Goal: Entertainment & Leisure: Browse casually

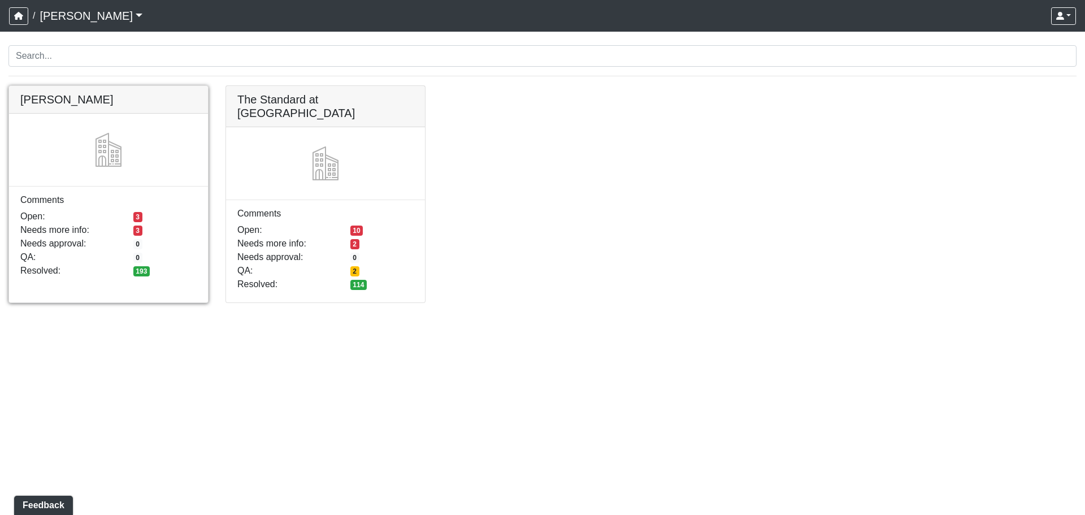
click at [66, 86] on link at bounding box center [108, 86] width 199 height 0
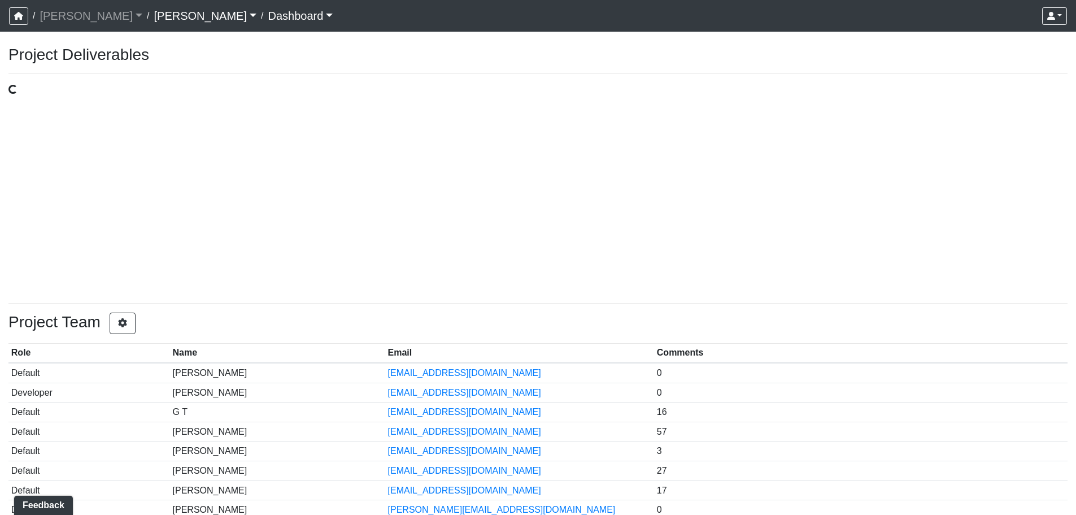
select select "public"
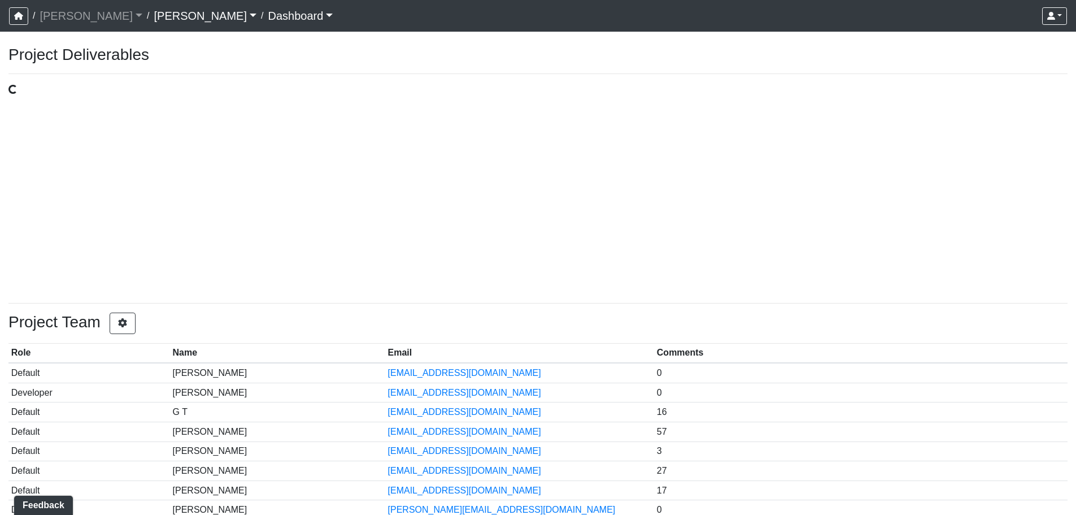
select select "public"
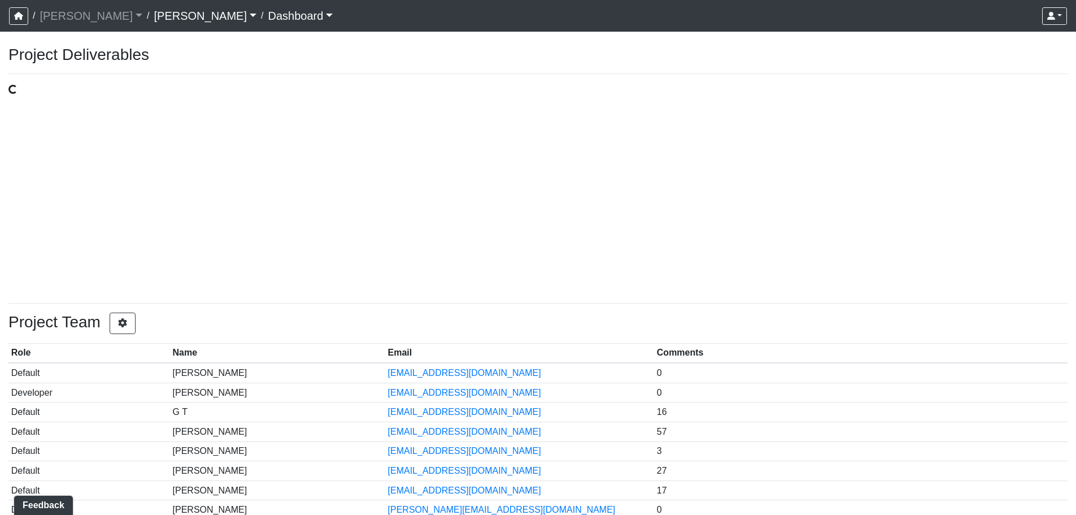
select select "public"
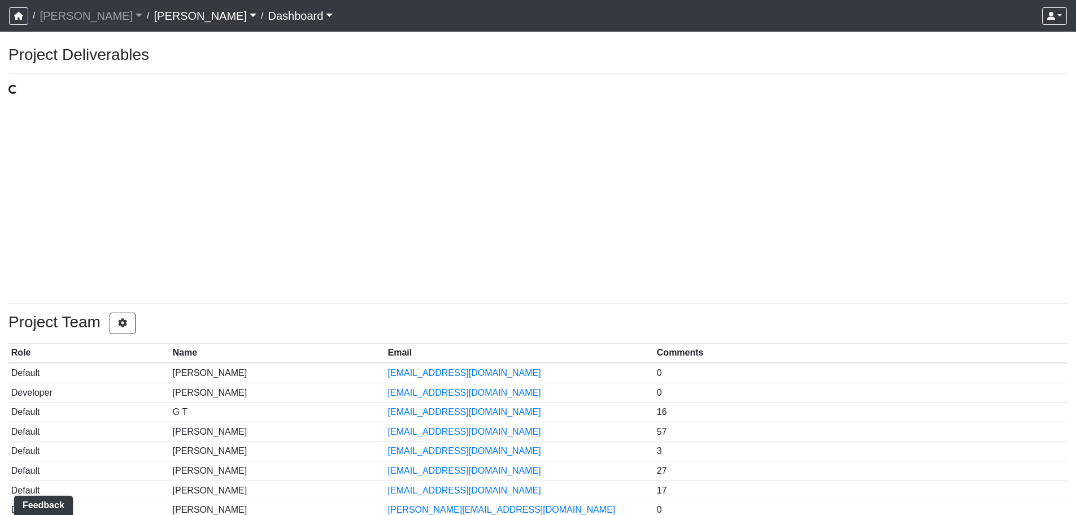
select select "public"
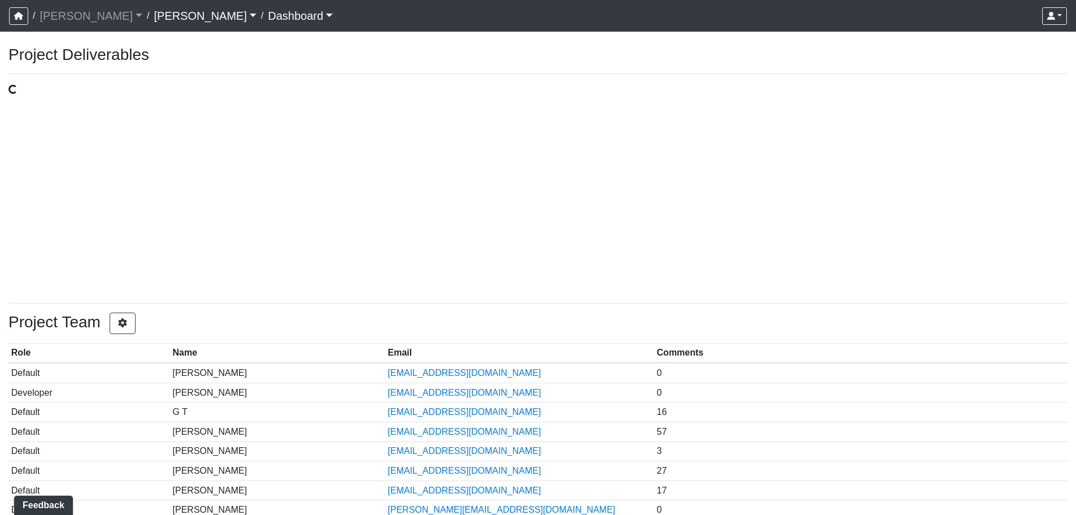
select select "public"
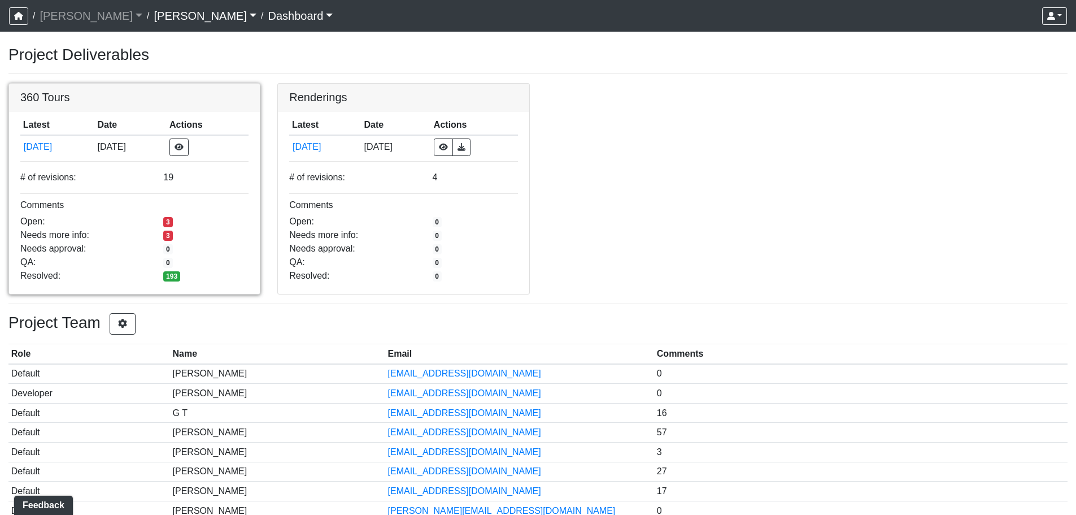
click at [41, 84] on link at bounding box center [134, 84] width 251 height 0
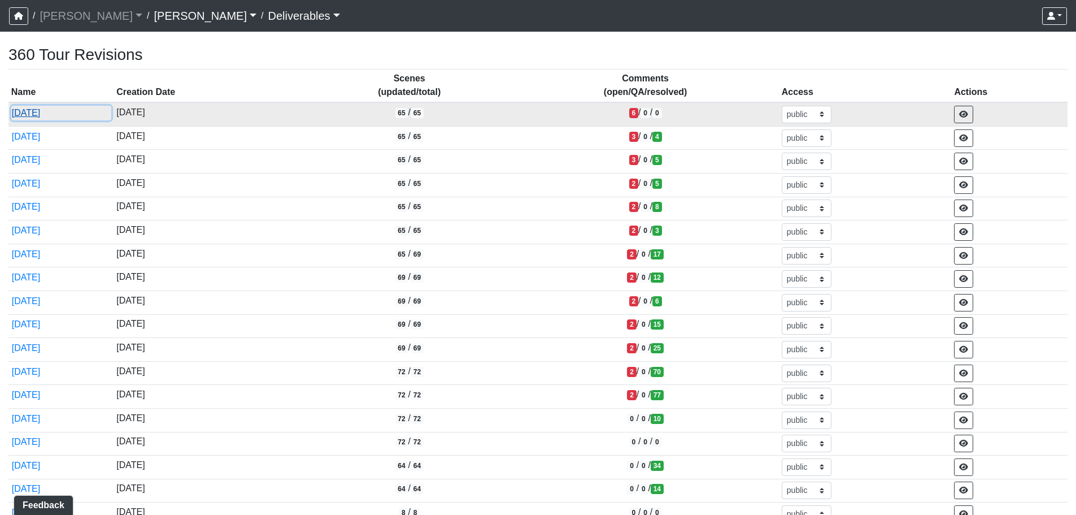
click at [42, 114] on button "8/18/2025" at bounding box center [61, 113] width 100 height 15
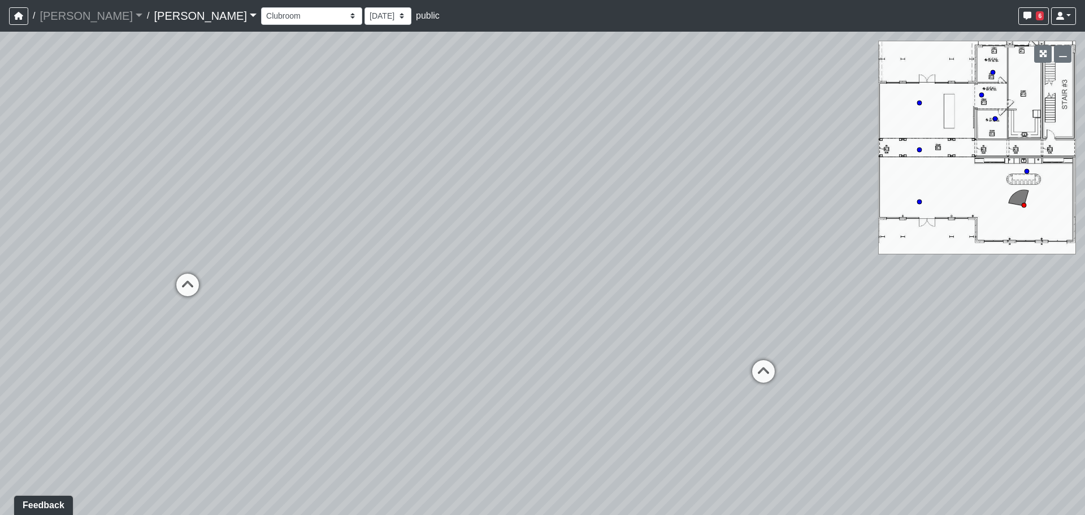
drag, startPoint x: 299, startPoint y: 190, endPoint x: 463, endPoint y: 185, distance: 164.5
click at [463, 186] on div "Loading... Lounge Loading... Clubroom Kitchen" at bounding box center [542, 273] width 1085 height 483
drag, startPoint x: 927, startPoint y: 119, endPoint x: 931, endPoint y: 129, distance: 10.4
click at [931, 129] on div "Loading... Lounge Loading... Clubroom Kitchen" at bounding box center [542, 273] width 1085 height 483
drag, startPoint x: 402, startPoint y: 210, endPoint x: 454, endPoint y: 208, distance: 52.0
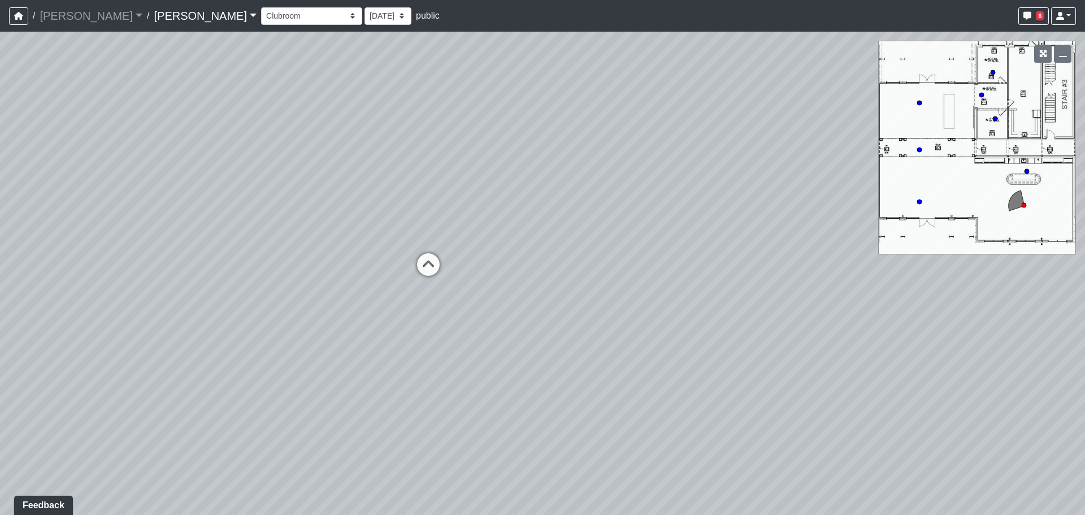
click at [462, 205] on div "Loading... Lounge Loading... Clubroom Kitchen" at bounding box center [542, 273] width 1085 height 483
click at [423, 264] on icon at bounding box center [432, 270] width 34 height 34
drag, startPoint x: 459, startPoint y: 244, endPoint x: 333, endPoint y: 241, distance: 126.0
click at [334, 243] on div "Loading... Lounge Loading... Clubroom Kitchen Loading... Lobby Hallway Loading.…" at bounding box center [542, 273] width 1085 height 483
click at [455, 280] on div "Loading... Lounge Loading... Clubroom Kitchen Loading... Lobby Hallway Loading.…" at bounding box center [542, 273] width 1085 height 483
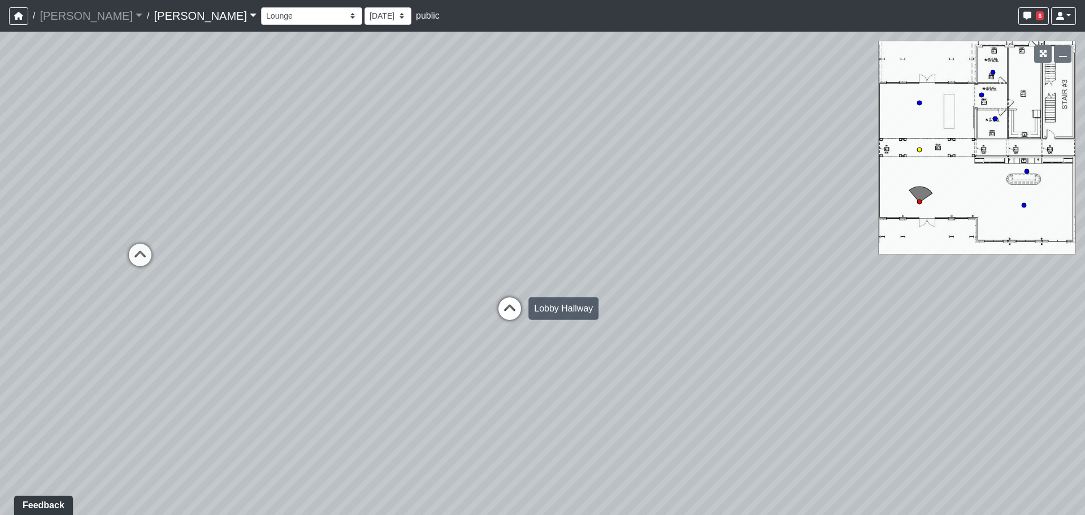
click at [510, 310] on icon at bounding box center [510, 314] width 34 height 34
drag, startPoint x: 458, startPoint y: 247, endPoint x: 615, endPoint y: 251, distance: 157.1
click at [680, 247] on div "Loading... Lounge Loading... Clubroom Kitchen Loading... Lobby Hallway Loading.…" at bounding box center [542, 273] width 1085 height 483
drag, startPoint x: 368, startPoint y: 251, endPoint x: 380, endPoint y: 251, distance: 11.3
click at [380, 251] on div "Loading... Lounge Loading... Clubroom Kitchen Loading... Lobby Hallway Loading.…" at bounding box center [542, 273] width 1085 height 483
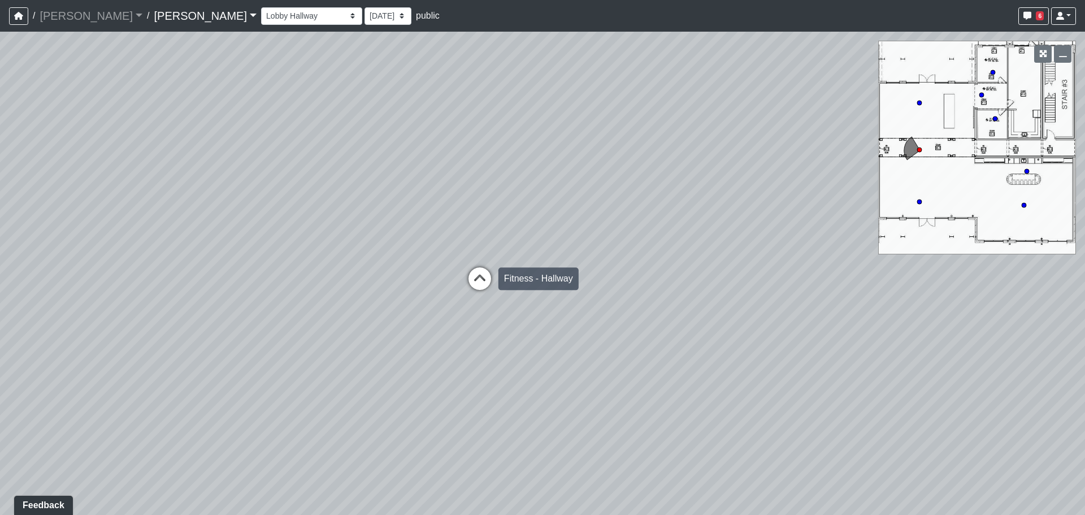
click at [467, 282] on icon at bounding box center [480, 284] width 34 height 34
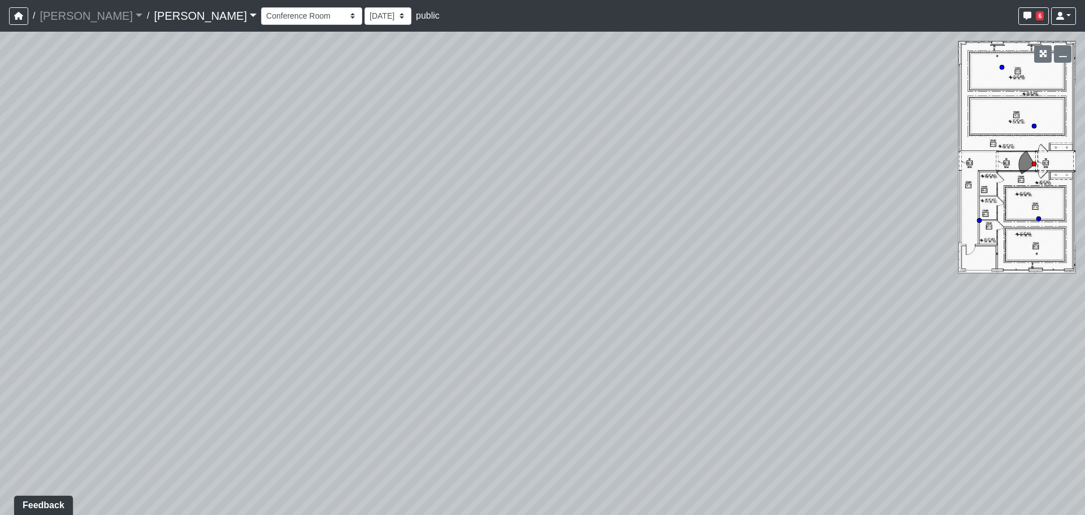
drag, startPoint x: 412, startPoint y: 297, endPoint x: 668, endPoint y: 279, distance: 257.1
click at [665, 280] on div "Loading... Lounge Loading... Clubroom Kitchen Loading... Lobby Hallway Loading.…" at bounding box center [542, 273] width 1085 height 483
click at [502, 281] on div "Loading... Lounge Loading... Clubroom Kitchen Loading... Lobby Hallway Loading.…" at bounding box center [542, 273] width 1085 height 483
click at [438, 280] on div "Loading... Lounge Loading... Clubroom Kitchen Loading... Lobby Hallway Loading.…" at bounding box center [542, 273] width 1085 height 483
click at [294, 302] on div "Loading... Lounge Loading... Clubroom Kitchen Loading... Lobby Hallway Loading.…" at bounding box center [542, 273] width 1085 height 483
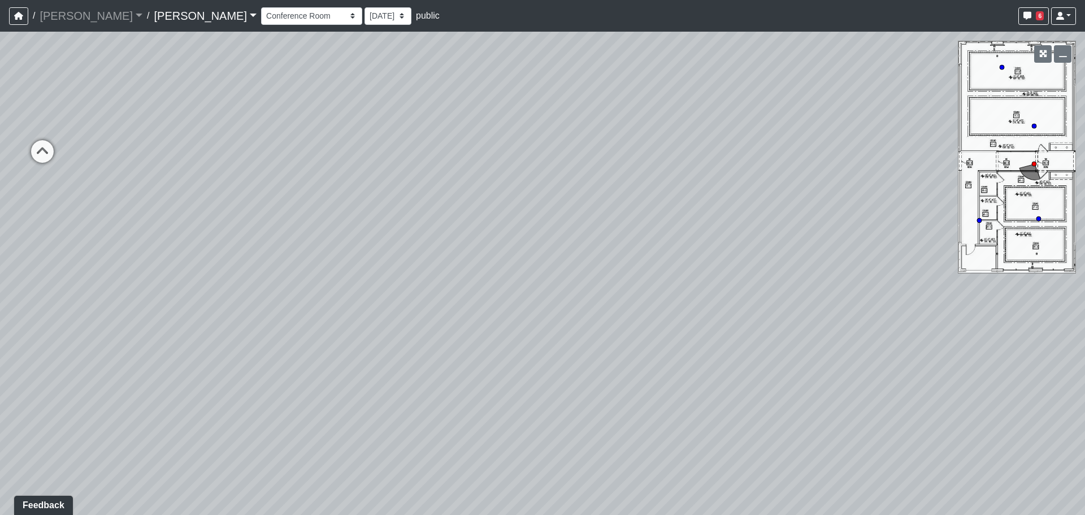
click at [212, 307] on div "Loading... Lounge Loading... Clubroom Kitchen Loading... Lobby Hallway Loading.…" at bounding box center [542, 273] width 1085 height 483
click at [510, 285] on div "Loading... Lounge Loading... Clubroom Kitchen Loading... Lobby Hallway Loading.…" at bounding box center [542, 273] width 1085 height 483
drag, startPoint x: 601, startPoint y: 293, endPoint x: 790, endPoint y: 138, distance: 244.5
click at [790, 139] on div "Loading... Lounge Loading... Clubroom Kitchen Loading... Lobby Hallway Loading.…" at bounding box center [542, 273] width 1085 height 483
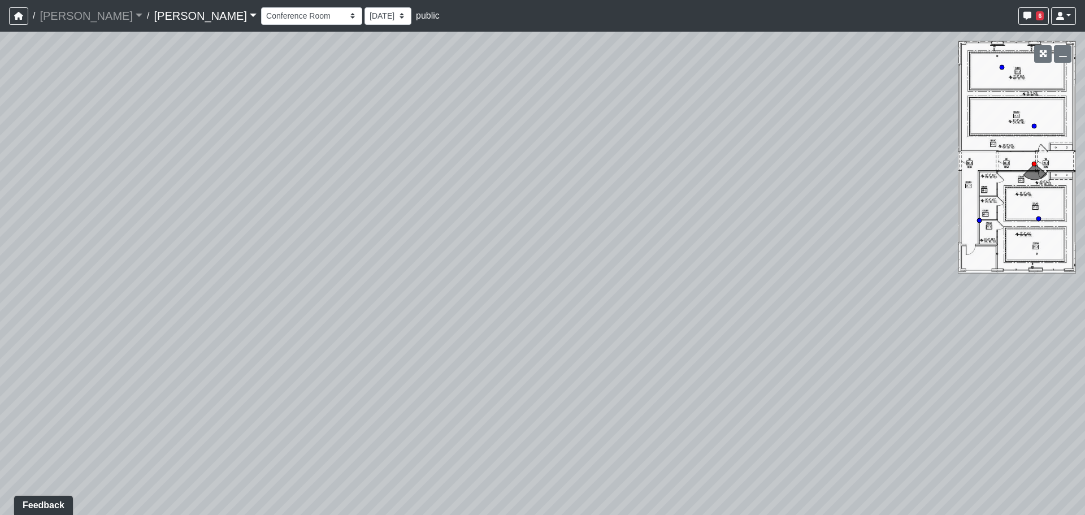
drag, startPoint x: 446, startPoint y: 214, endPoint x: 582, endPoint y: 322, distance: 174.5
click at [582, 322] on div "Loading... Lounge Loading... Clubroom Kitchen Loading... Lobby Hallway Loading.…" at bounding box center [542, 273] width 1085 height 483
click at [456, 285] on div "Loading... Lounge Loading... Clubroom Kitchen Loading... Lobby Hallway Loading.…" at bounding box center [542, 273] width 1085 height 483
click at [726, 228] on div "Loading... Lounge Loading... Clubroom Kitchen Loading... Lobby Hallway Loading.…" at bounding box center [542, 273] width 1085 height 483
click at [678, 177] on div "Loading... Lounge Loading... Clubroom Kitchen Loading... Lobby Hallway Loading.…" at bounding box center [542, 273] width 1085 height 483
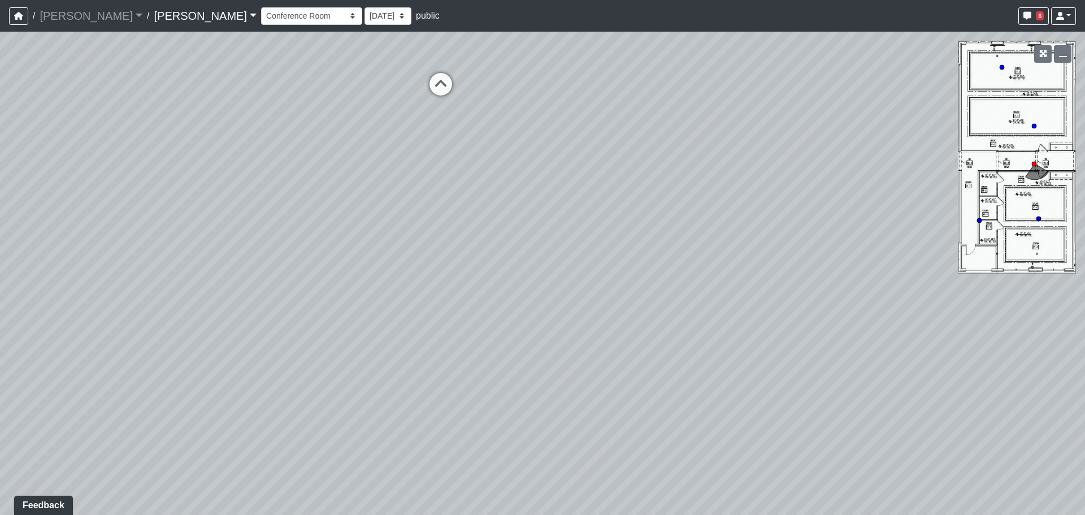
click at [679, 189] on div "Loading... Lounge Loading... Clubroom Kitchen Loading... Lobby Hallway Loading.…" at bounding box center [542, 273] width 1085 height 483
drag, startPoint x: 675, startPoint y: 197, endPoint x: 328, endPoint y: 172, distance: 347.8
click at [325, 171] on div "Loading... Lounge Loading... Clubroom Kitchen Loading... Lobby Hallway Loading.…" at bounding box center [542, 273] width 1085 height 483
click at [816, 323] on div "Loading... Lounge Loading... Clubroom Kitchen Loading... Lobby Hallway Loading.…" at bounding box center [542, 273] width 1085 height 483
drag, startPoint x: 499, startPoint y: 305, endPoint x: 474, endPoint y: 301, distance: 25.3
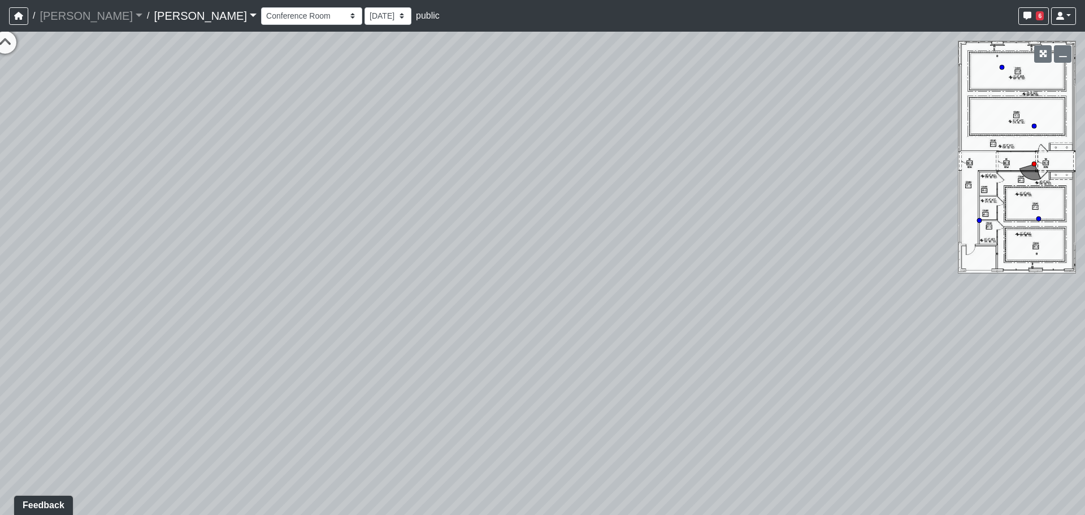
click at [474, 301] on div "Loading... Lounge Loading... Clubroom Kitchen Loading... Lobby Hallway Loading.…" at bounding box center [542, 273] width 1085 height 483
drag, startPoint x: 961, startPoint y: 143, endPoint x: 937, endPoint y: 146, distance: 24.5
click at [937, 146] on div "Loading... Lounge Loading... Clubroom Kitchen Loading... Lobby Hallway Loading.…" at bounding box center [542, 273] width 1085 height 483
drag, startPoint x: 853, startPoint y: 119, endPoint x: 911, endPoint y: 145, distance: 63.4
click at [911, 145] on div "Loading... Lounge Loading... Clubroom Kitchen Loading... Lobby Hallway Loading.…" at bounding box center [542, 273] width 1085 height 483
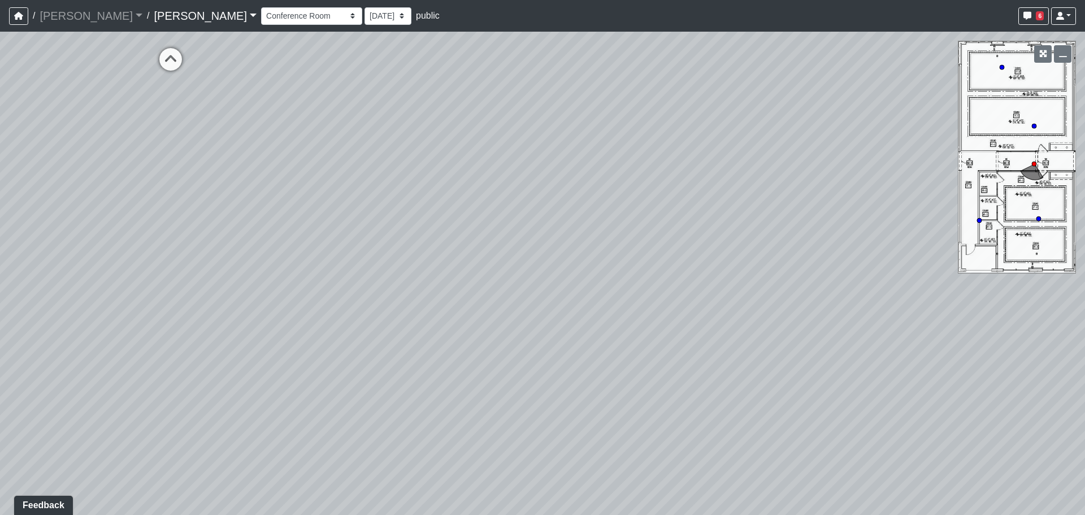
drag, startPoint x: 580, startPoint y: 149, endPoint x: 878, endPoint y: 145, distance: 298.9
click at [878, 145] on div "Loading... Lounge Loading... Clubroom Kitchen Loading... Lobby Hallway Loading.…" at bounding box center [542, 273] width 1085 height 483
click at [1042, 217] on div "Loading... Lounge Loading... Clubroom Kitchen Loading... Lobby Hallway Loading.…" at bounding box center [542, 273] width 1085 height 483
click at [1037, 218] on circle at bounding box center [1038, 218] width 5 height 5
select select "crE15RyHj4F8cXnkqaeQuo"
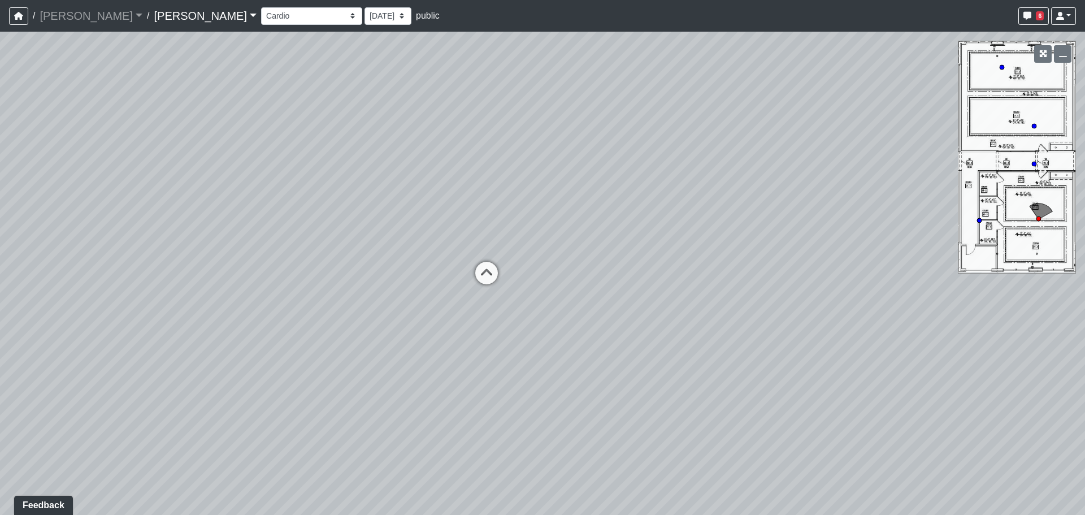
drag, startPoint x: 555, startPoint y: 252, endPoint x: 841, endPoint y: 197, distance: 291.2
click at [839, 197] on div "Loading... Lounge Loading... Clubroom Kitchen Loading... Lobby Hallway Loading.…" at bounding box center [542, 273] width 1085 height 483
drag, startPoint x: 593, startPoint y: 192, endPoint x: 849, endPoint y: 201, distance: 256.7
click at [849, 201] on div "Loading... Lounge Loading... Clubroom Kitchen Loading... Lobby Hallway Loading.…" at bounding box center [542, 273] width 1085 height 483
drag, startPoint x: 860, startPoint y: 188, endPoint x: 809, endPoint y: 208, distance: 55.3
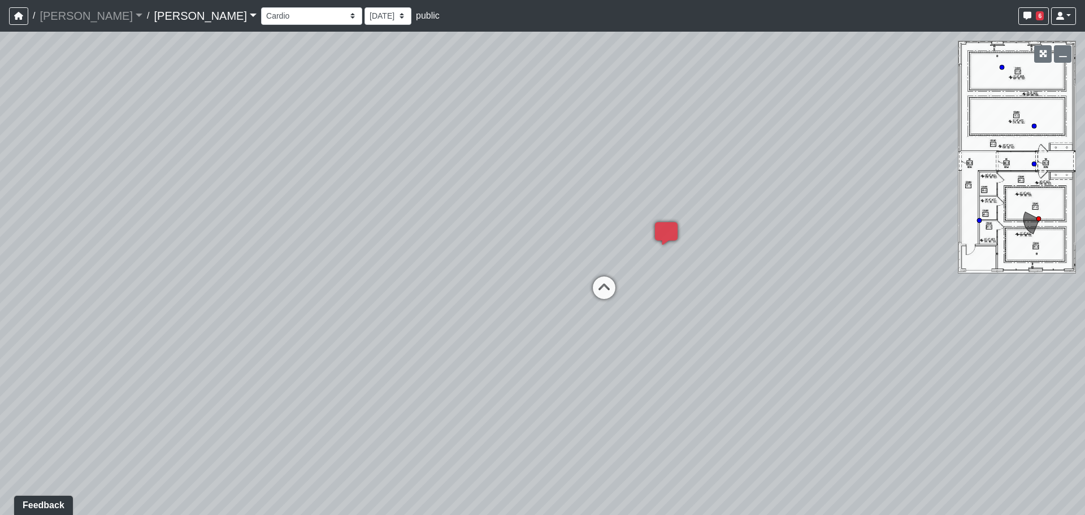
click at [861, 188] on div "Loading... Lounge Loading... Clubroom Kitchen Loading... Lobby Hallway Loading.…" at bounding box center [542, 273] width 1085 height 483
drag, startPoint x: 691, startPoint y: 226, endPoint x: 524, endPoint y: 223, distance: 167.2
click at [538, 227] on div "Loading... Lounge Loading... Clubroom Kitchen Loading... Lobby Hallway Loading.…" at bounding box center [542, 273] width 1085 height 483
drag, startPoint x: 675, startPoint y: 243, endPoint x: 611, endPoint y: 236, distance: 64.2
click at [609, 239] on div "Loading... Lounge Loading... Clubroom Kitchen Loading... Lobby Hallway Loading.…" at bounding box center [542, 273] width 1085 height 483
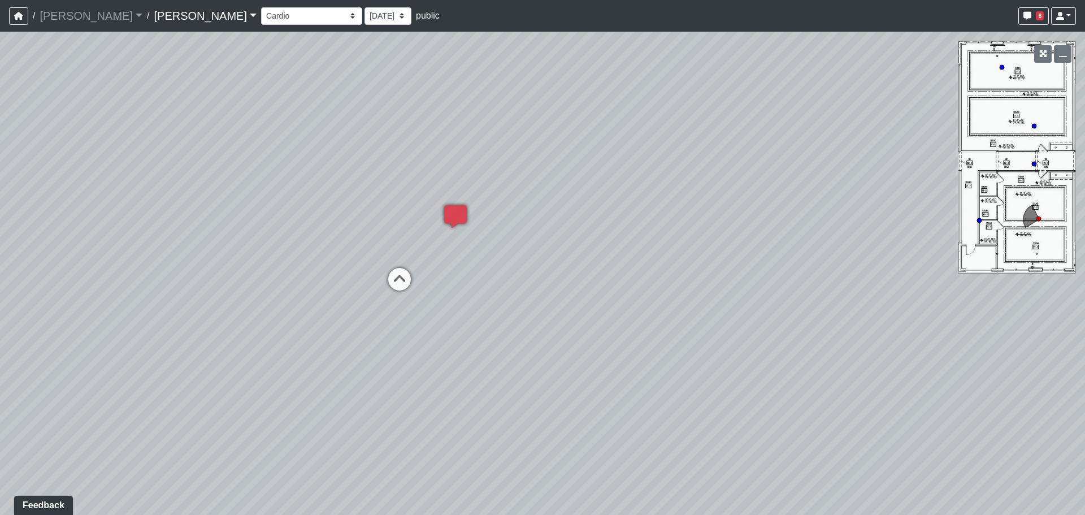
click at [572, 243] on div "Loading... Lounge Loading... Clubroom Kitchen Loading... Lobby Hallway Loading.…" at bounding box center [542, 273] width 1085 height 483
drag, startPoint x: 537, startPoint y: 262, endPoint x: 525, endPoint y: 260, distance: 11.9
click at [525, 260] on div "Loading... Lounge Loading... Clubroom Kitchen Loading... Lobby Hallway Loading.…" at bounding box center [542, 273] width 1085 height 483
drag, startPoint x: 712, startPoint y: 265, endPoint x: 612, endPoint y: 272, distance: 100.8
click at [591, 276] on div "Loading... Lounge Loading... Clubroom Kitchen Loading... Lobby Hallway Loading.…" at bounding box center [542, 273] width 1085 height 483
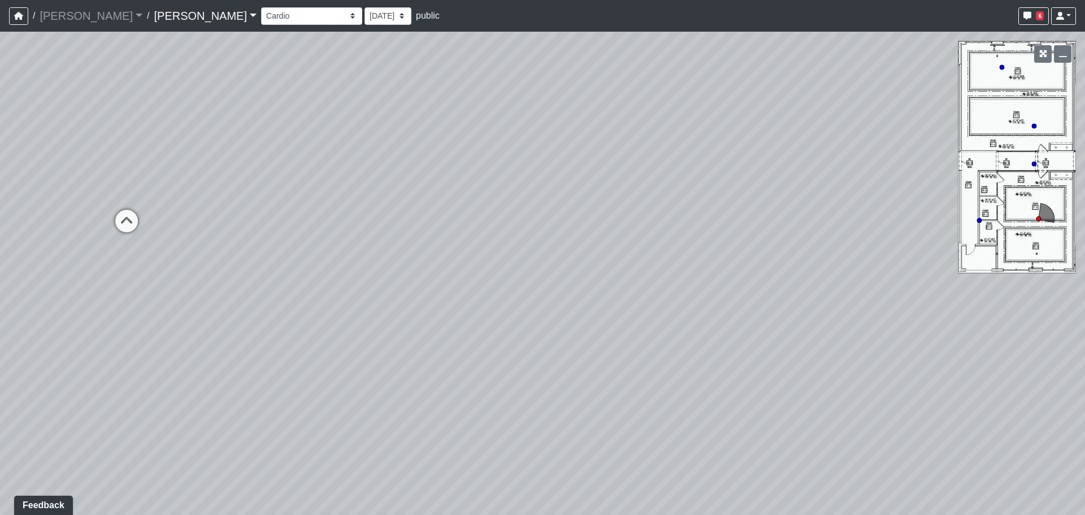
drag, startPoint x: 617, startPoint y: 276, endPoint x: 514, endPoint y: 262, distance: 104.9
click at [504, 269] on div "Loading... Lounge Loading... Clubroom Kitchen Loading... Lobby Hallway Loading.…" at bounding box center [542, 273] width 1085 height 483
drag, startPoint x: 581, startPoint y: 223, endPoint x: 663, endPoint y: 140, distance: 116.7
click at [662, 142] on div "Loading... Lounge Loading... Clubroom Kitchen Loading... Lobby Hallway Loading.…" at bounding box center [542, 273] width 1085 height 483
click at [526, 167] on div "Loading... Lounge Loading... Clubroom Kitchen Loading... Lobby Hallway Loading.…" at bounding box center [542, 273] width 1085 height 483
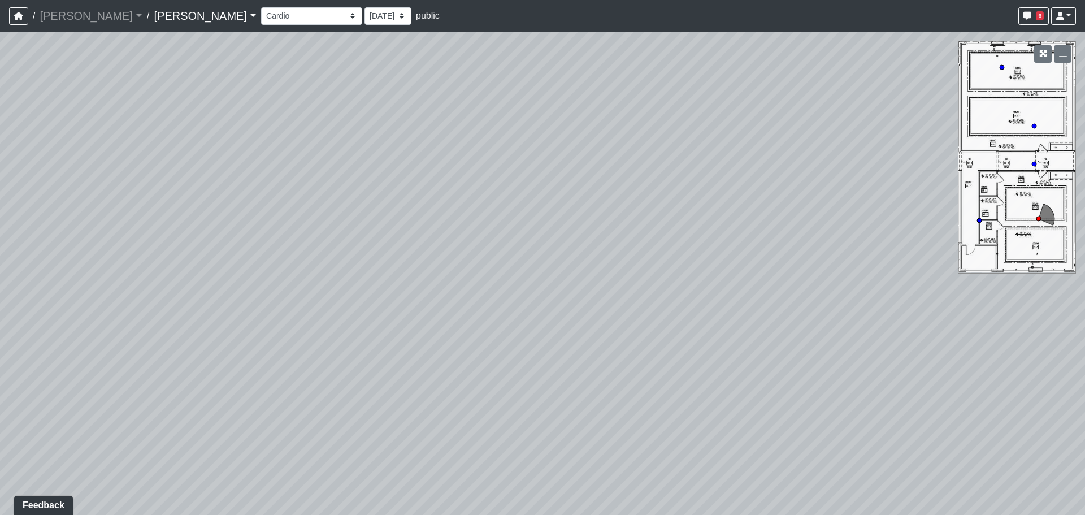
drag, startPoint x: 641, startPoint y: 160, endPoint x: 376, endPoint y: 173, distance: 264.7
click at [383, 179] on div "Loading... Lounge Loading... Clubroom Kitchen Loading... Lobby Hallway Loading.…" at bounding box center [542, 273] width 1085 height 483
drag, startPoint x: 465, startPoint y: 208, endPoint x: 392, endPoint y: 208, distance: 72.9
click at [392, 208] on div "Loading... Lounge Loading... Clubroom Kitchen Loading... Lobby Hallway Loading.…" at bounding box center [542, 273] width 1085 height 483
drag, startPoint x: 523, startPoint y: 151, endPoint x: 485, endPoint y: 310, distance: 163.2
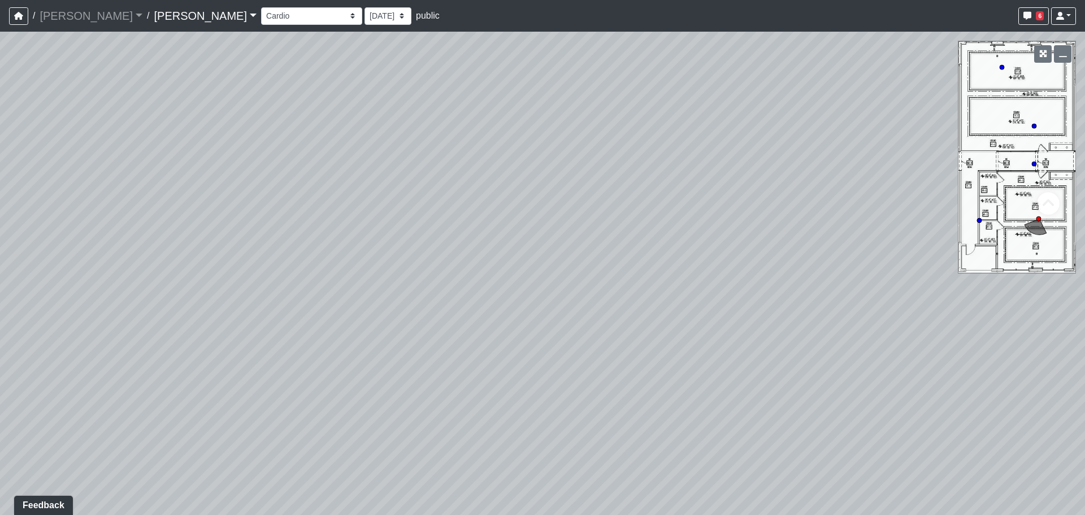
click at [485, 310] on div "Loading... Lounge Loading... Clubroom Kitchen Loading... Lobby Hallway Loading.…" at bounding box center [542, 273] width 1085 height 483
drag, startPoint x: 482, startPoint y: 228, endPoint x: 532, endPoint y: 268, distance: 64.7
click at [532, 268] on div "Loading... Lounge Loading... Clubroom Kitchen Loading... Lobby Hallway Loading.…" at bounding box center [542, 273] width 1085 height 483
drag, startPoint x: 431, startPoint y: 241, endPoint x: 538, endPoint y: 248, distance: 107.6
click at [538, 248] on div "Loading... Lounge Loading... Clubroom Kitchen Loading... Lobby Hallway Loading.…" at bounding box center [542, 273] width 1085 height 483
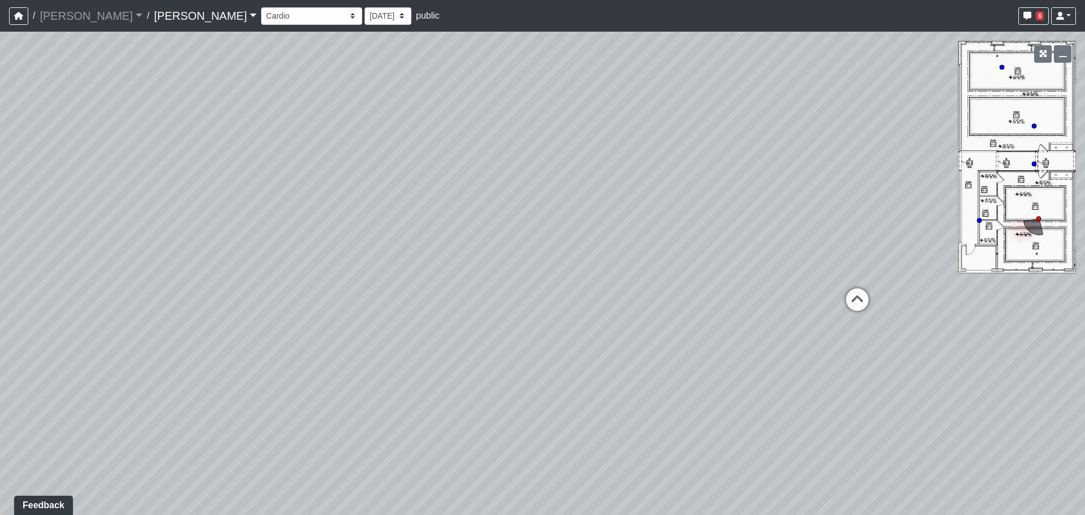
drag, startPoint x: 636, startPoint y: 261, endPoint x: 484, endPoint y: 278, distance: 152.3
click at [484, 278] on div "Loading... Lounge Loading... Clubroom Kitchen Loading... Lobby Hallway Loading.…" at bounding box center [542, 273] width 1085 height 483
drag, startPoint x: 525, startPoint y: 290, endPoint x: 471, endPoint y: 290, distance: 54.2
click at [471, 290] on div "Loading... Lounge Loading... Clubroom Kitchen Loading... Lobby Hallway Loading.…" at bounding box center [542, 273] width 1085 height 483
drag, startPoint x: 460, startPoint y: 441, endPoint x: 454, endPoint y: 358, distance: 82.7
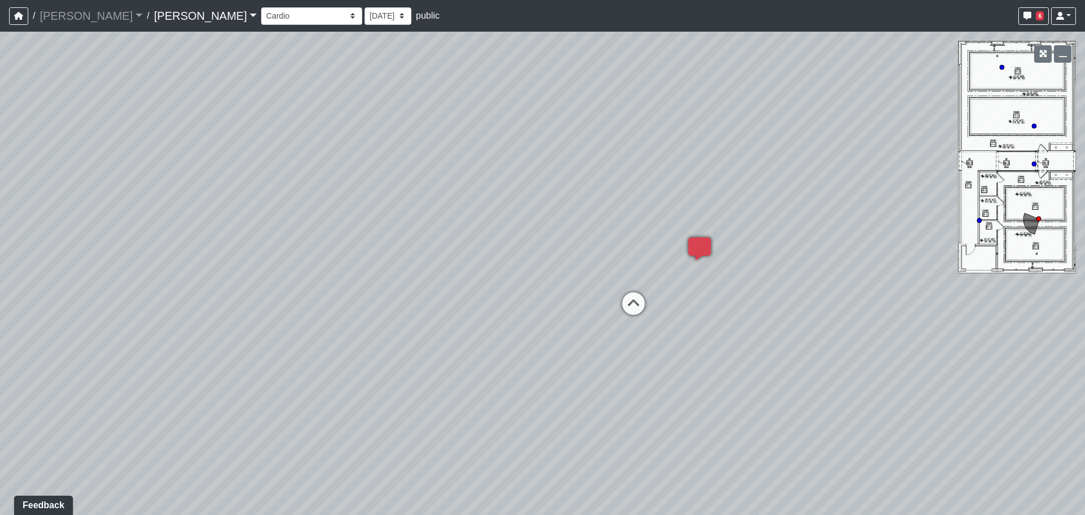
click at [334, 342] on div "Loading... Lounge Loading... Clubroom Kitchen Loading... Lobby Hallway Loading.…" at bounding box center [542, 273] width 1085 height 483
drag, startPoint x: 542, startPoint y: 418, endPoint x: 476, endPoint y: 454, distance: 74.6
click at [466, 463] on div "Loading... Lounge Loading... Clubroom Kitchen Loading... Lobby Hallway Loading.…" at bounding box center [542, 273] width 1085 height 483
click at [417, 445] on div "Loading... Lounge Loading... Clubroom Kitchen Loading... Lobby Hallway Loading.…" at bounding box center [542, 273] width 1085 height 483
drag, startPoint x: 494, startPoint y: 325, endPoint x: 370, endPoint y: 312, distance: 124.4
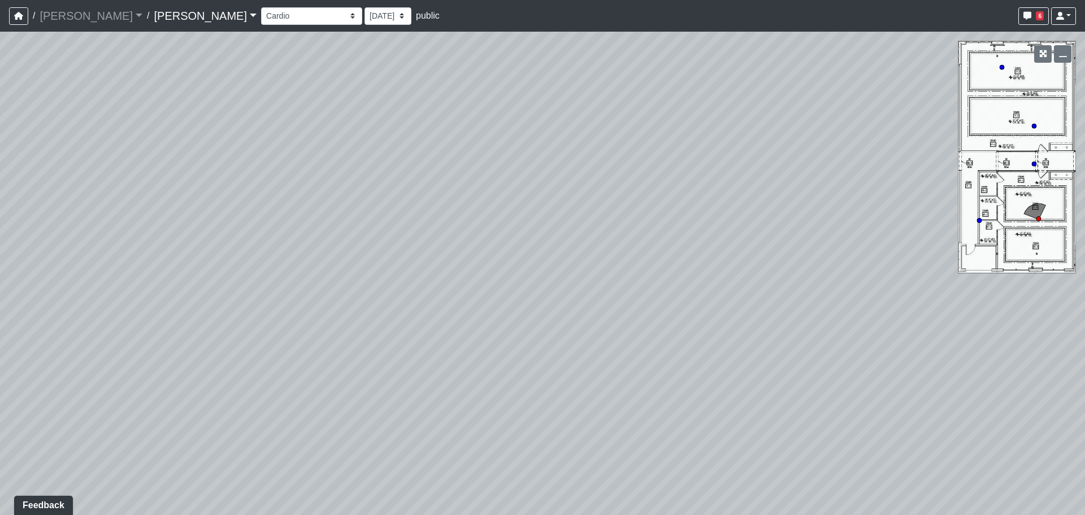
click at [325, 324] on div "Loading... Lounge Loading... Clubroom Kitchen Loading... Lobby Hallway Loading.…" at bounding box center [542, 273] width 1085 height 483
drag, startPoint x: 497, startPoint y: 307, endPoint x: 350, endPoint y: 353, distance: 153.7
click at [350, 353] on div "Loading... Lounge Loading... Clubroom Kitchen Loading... Lobby Hallway Loading.…" at bounding box center [542, 273] width 1085 height 483
drag, startPoint x: 545, startPoint y: 251, endPoint x: 534, endPoint y: 302, distance: 51.5
click at [534, 302] on div "Loading... Lounge Loading... Clubroom Kitchen Loading... Lobby Hallway Loading.…" at bounding box center [542, 273] width 1085 height 483
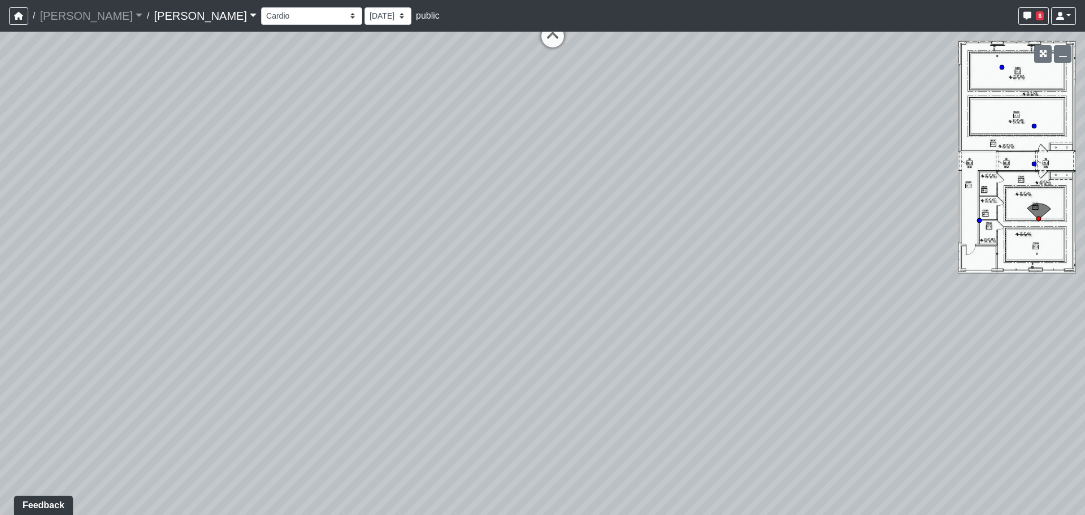
drag, startPoint x: 546, startPoint y: 344, endPoint x: 546, endPoint y: 203, distance: 140.7
click at [547, 205] on div "Loading... Lounge Loading... Clubroom Kitchen Loading... Lobby Hallway Loading.…" at bounding box center [542, 273] width 1085 height 483
drag, startPoint x: 536, startPoint y: 408, endPoint x: 529, endPoint y: 208, distance: 200.1
click at [529, 208] on div "Loading... Lounge Loading... Clubroom Kitchen Loading... Lobby Hallway Loading.…" at bounding box center [542, 273] width 1085 height 483
drag, startPoint x: 553, startPoint y: 314, endPoint x: 585, endPoint y: 250, distance: 71.8
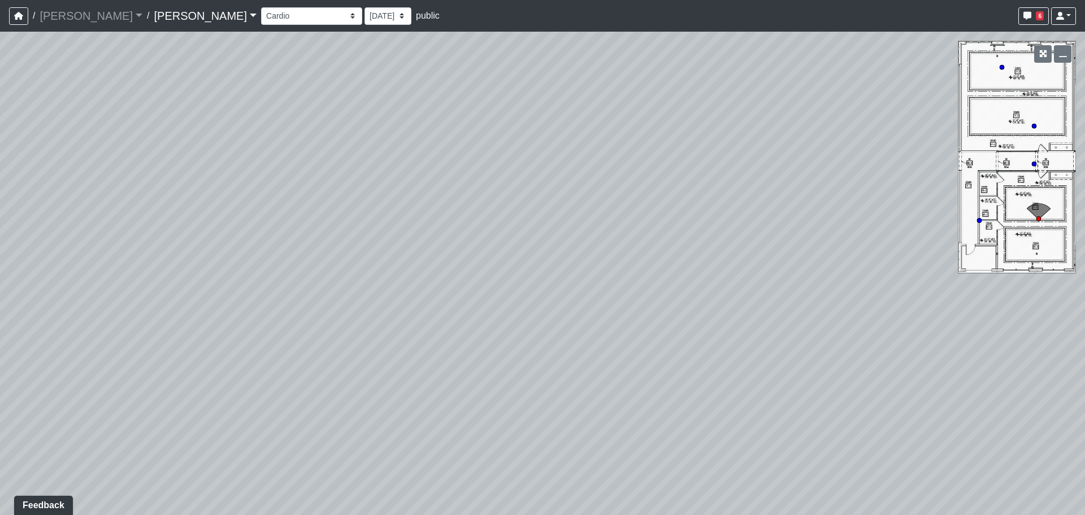
click at [585, 250] on div "Loading... Lounge Loading... Clubroom Kitchen Loading... Lobby Hallway Loading.…" at bounding box center [542, 273] width 1085 height 483
drag, startPoint x: 385, startPoint y: 154, endPoint x: 395, endPoint y: 151, distance: 11.0
click at [395, 151] on div "Loading... Lounge Loading... Clubroom Kitchen Loading... Lobby Hallway Loading.…" at bounding box center [542, 273] width 1085 height 483
